Goal: Obtain resource: Download file/media

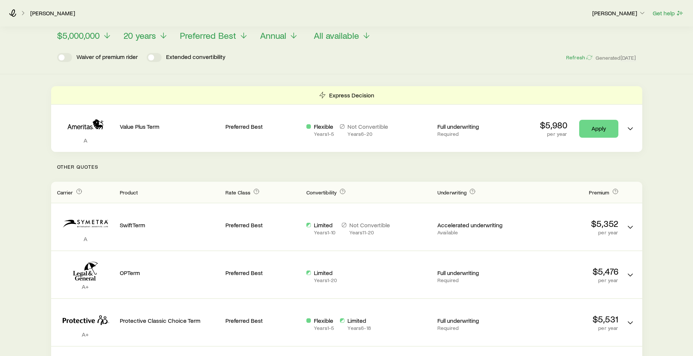
scroll to position [37, 0]
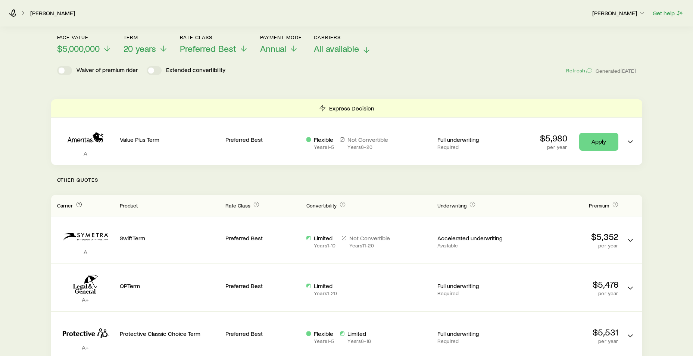
click at [358, 49] on span "All available" at bounding box center [336, 48] width 45 height 10
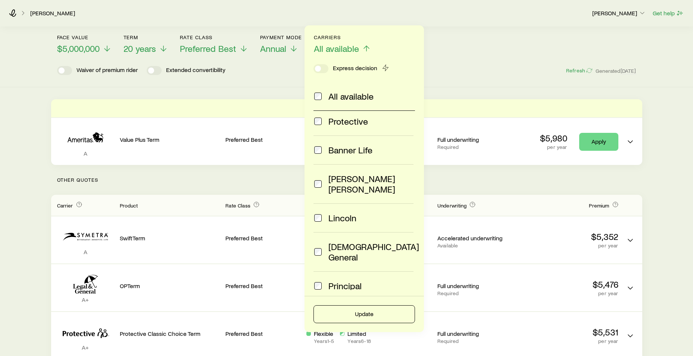
scroll to position [0, 0]
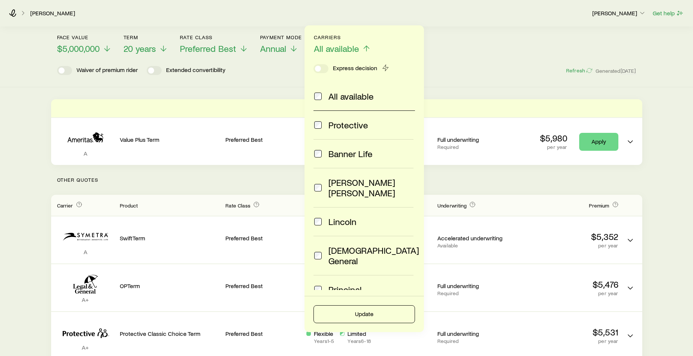
click at [453, 68] on div "Waiver of premium rider Extended convertibility Refresh Generated [DATE]" at bounding box center [346, 70] width 579 height 9
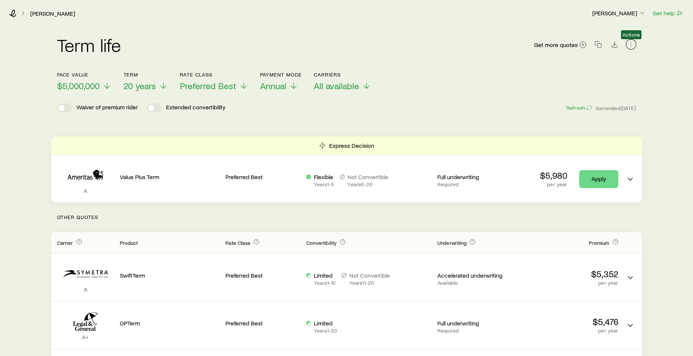
click at [630, 42] on icon "button" at bounding box center [630, 44] width 7 height 7
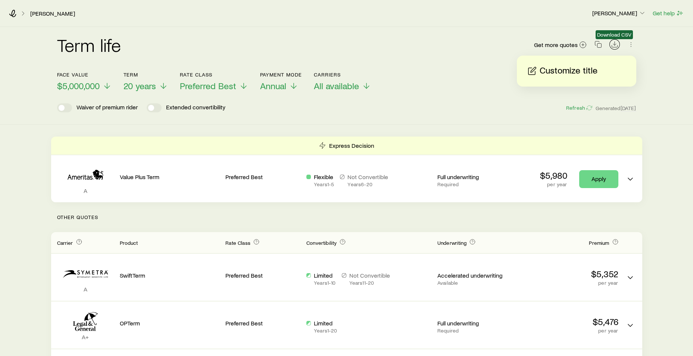
click at [616, 43] on icon "Download CSV" at bounding box center [614, 44] width 7 height 7
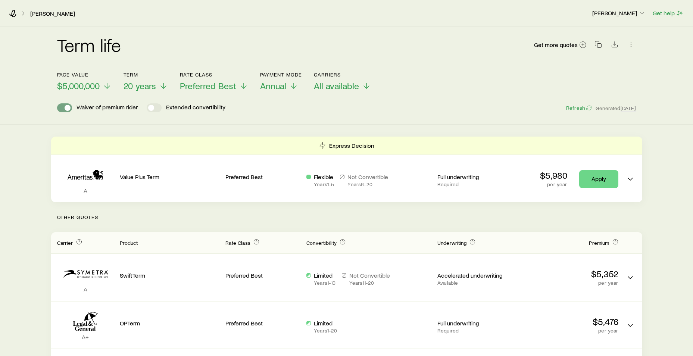
click at [66, 107] on span at bounding box center [68, 108] width 6 height 6
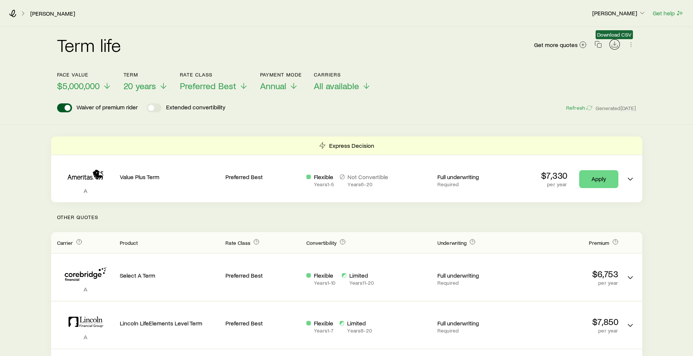
click at [617, 45] on icon "Download CSV" at bounding box center [614, 44] width 7 height 7
